Goal: Use online tool/utility: Utilize a website feature to perform a specific function

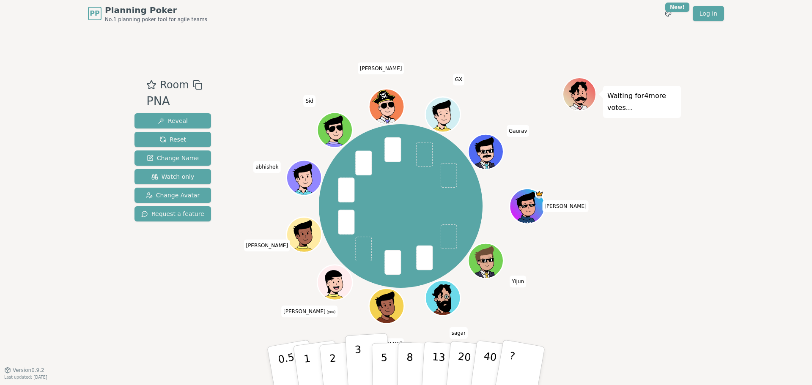
click at [354, 372] on button "3" at bounding box center [368, 366] width 46 height 66
click at [359, 360] on p "3" at bounding box center [358, 367] width 9 height 46
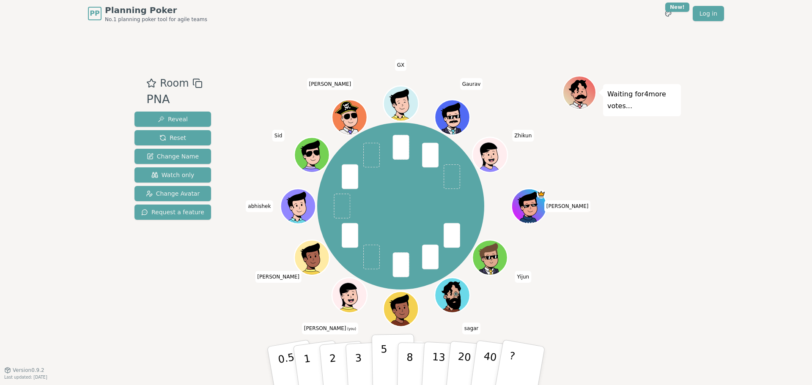
click at [379, 365] on button "5" at bounding box center [394, 366] width 44 height 64
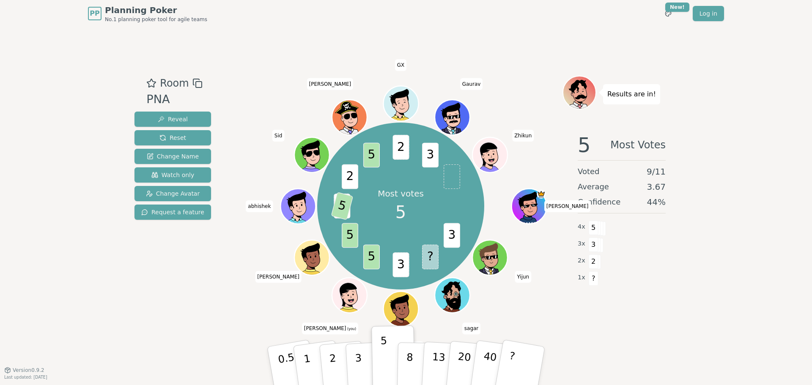
click at [611, 349] on div "Room PNA Reveal Reset Change Name Watch only Change Avatar Request a feature Mo…" at bounding box center [406, 198] width 550 height 343
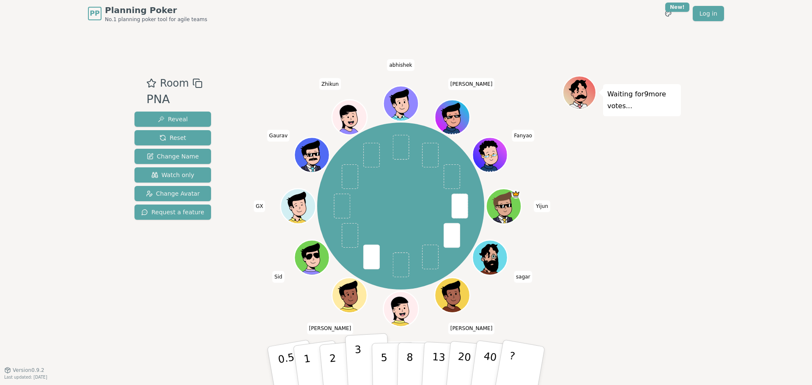
click at [354, 367] on button "3" at bounding box center [368, 366] width 46 height 66
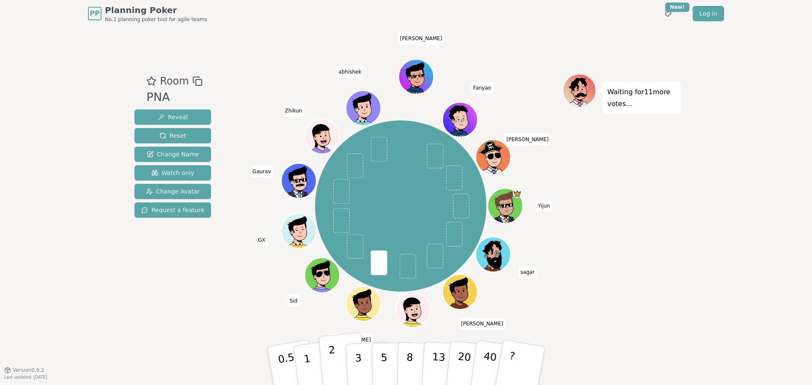
click at [329, 353] on p "2" at bounding box center [333, 367] width 11 height 46
click at [354, 369] on button "3" at bounding box center [368, 366] width 46 height 66
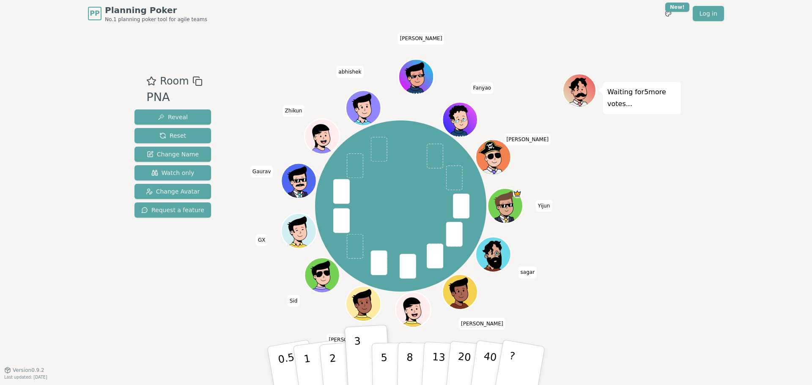
click at [653, 245] on div "Waiting for 5 more votes..." at bounding box center [621, 199] width 118 height 250
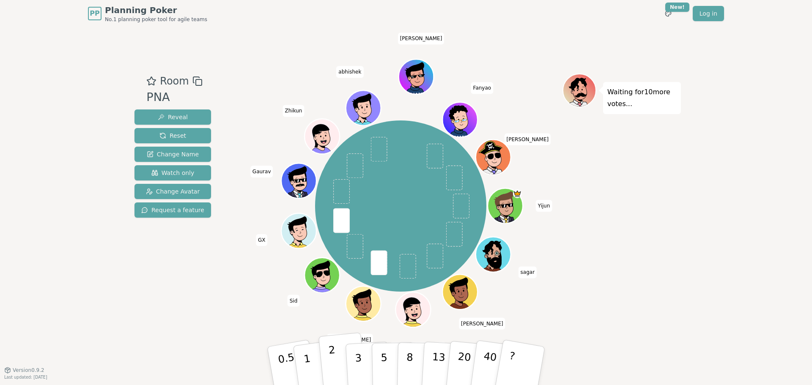
click at [340, 371] on button "2" at bounding box center [342, 366] width 48 height 67
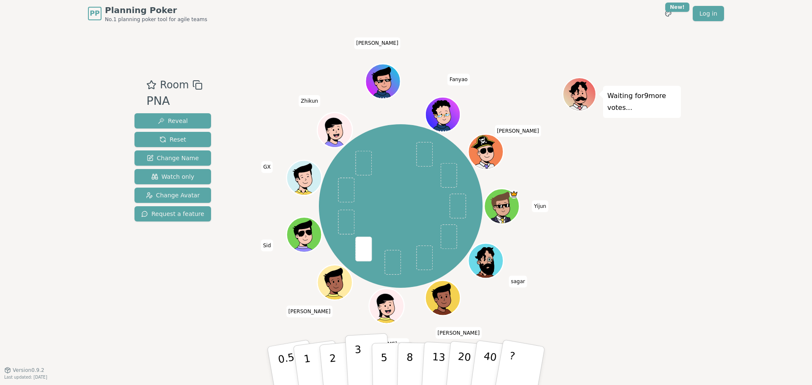
click at [358, 362] on p "3" at bounding box center [358, 367] width 9 height 46
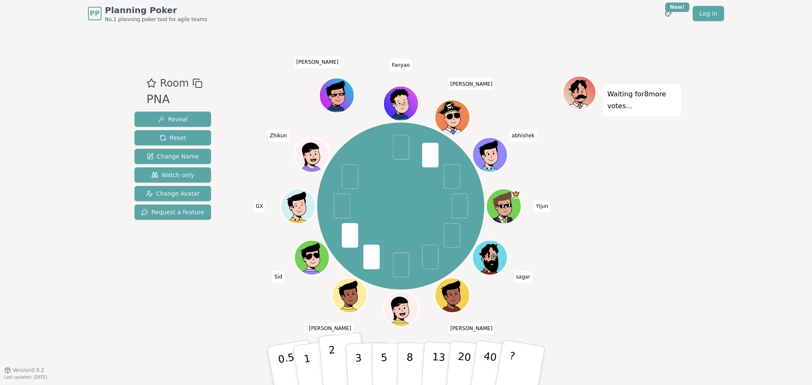
click at [340, 365] on button "2" at bounding box center [342, 366] width 48 height 67
click at [329, 363] on button "2" at bounding box center [342, 366] width 48 height 67
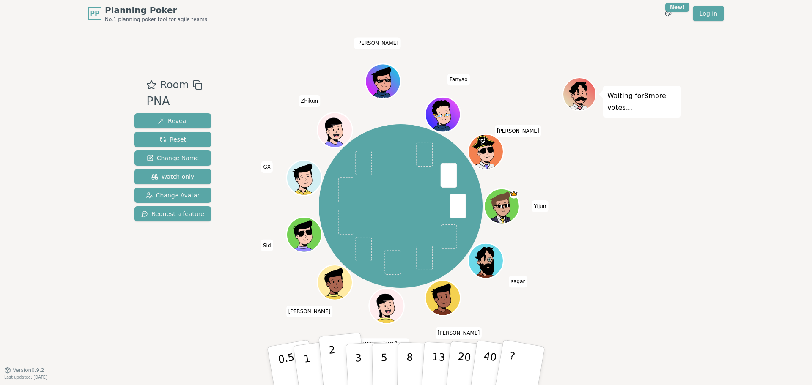
click at [340, 361] on button "2" at bounding box center [342, 366] width 48 height 67
drag, startPoint x: 361, startPoint y: 367, endPoint x: 376, endPoint y: 368, distance: 14.9
click at [361, 367] on button "3" at bounding box center [369, 375] width 46 height 66
